Goal: Find specific page/section: Find specific page/section

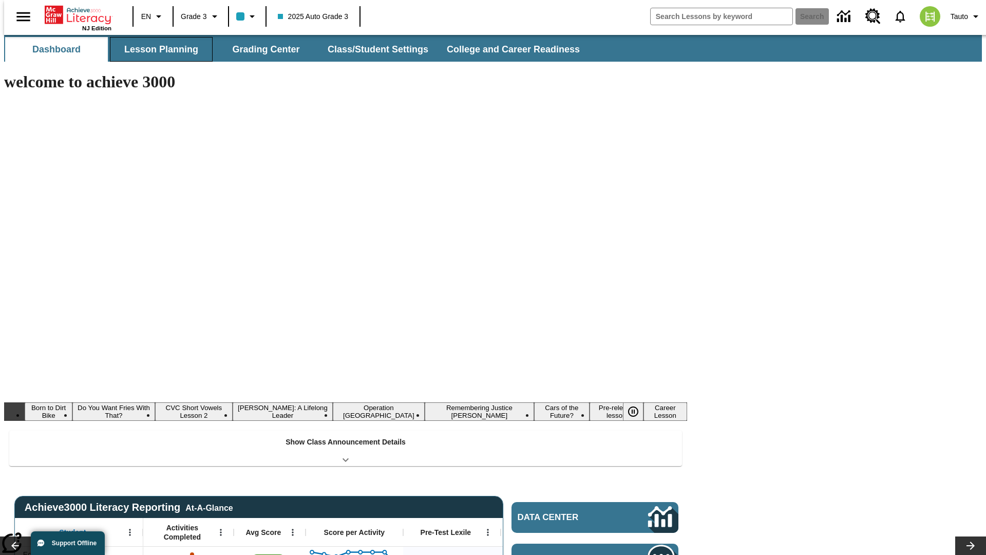
click at [157, 49] on button "Lesson Planning" at bounding box center [161, 49] width 103 height 25
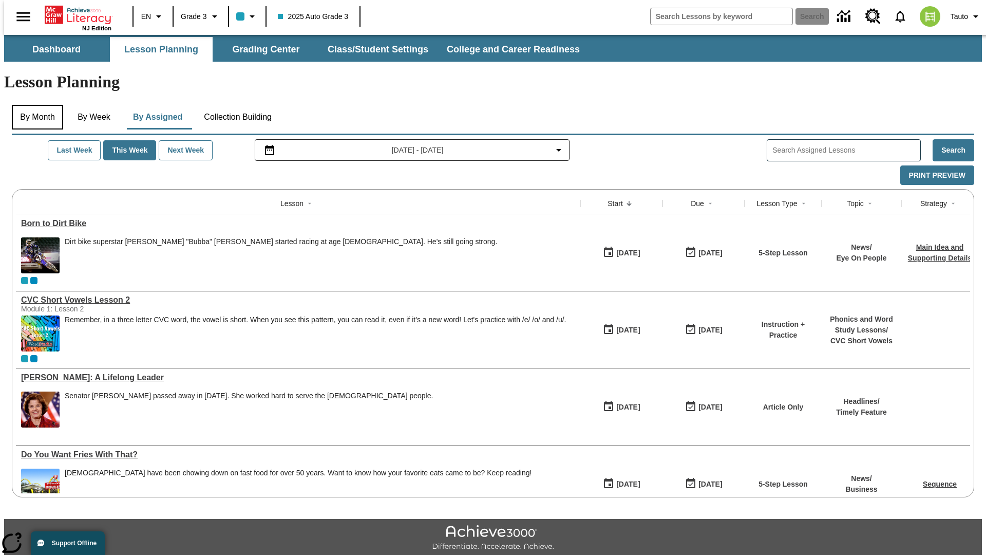
click at [34, 105] on button "By Month" at bounding box center [37, 117] width 51 height 25
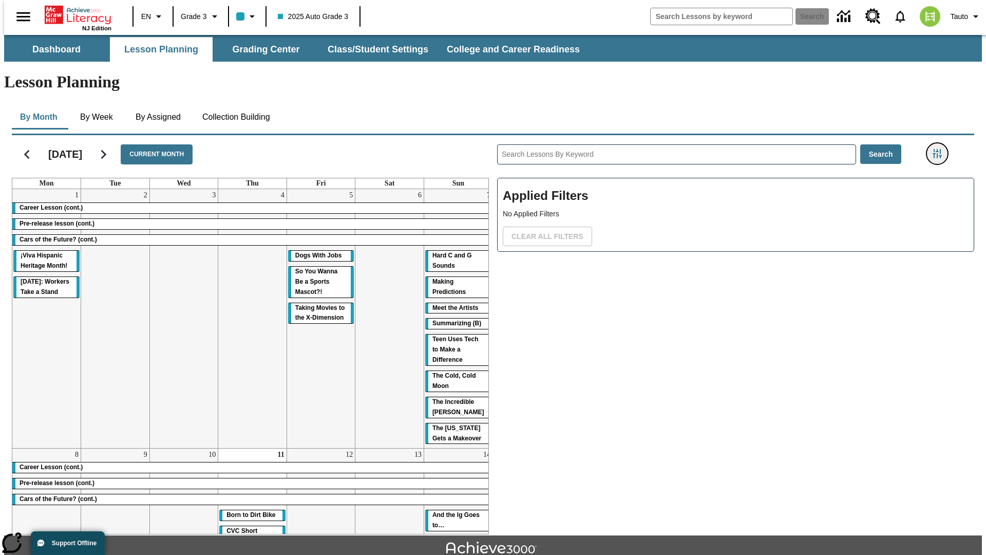
click at [940, 149] on icon "Filters Side menu" at bounding box center [937, 153] width 9 height 9
